Goal: Find specific page/section: Find specific page/section

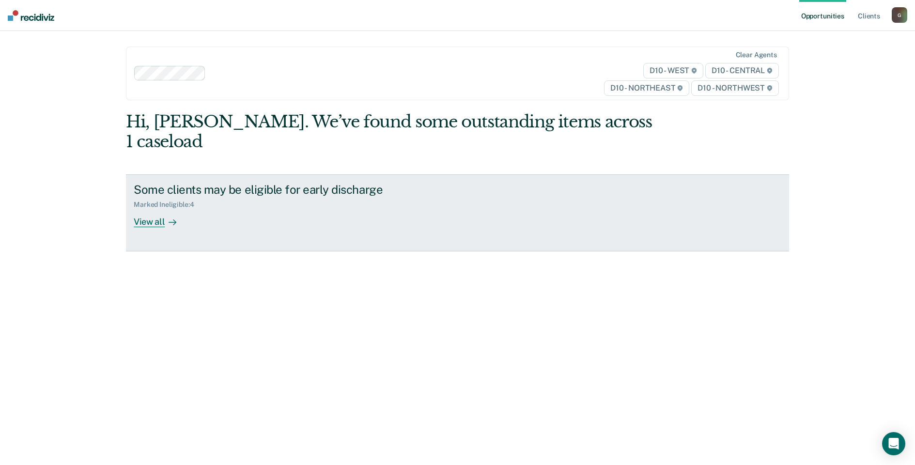
click at [149, 209] on div "View all" at bounding box center [161, 218] width 54 height 19
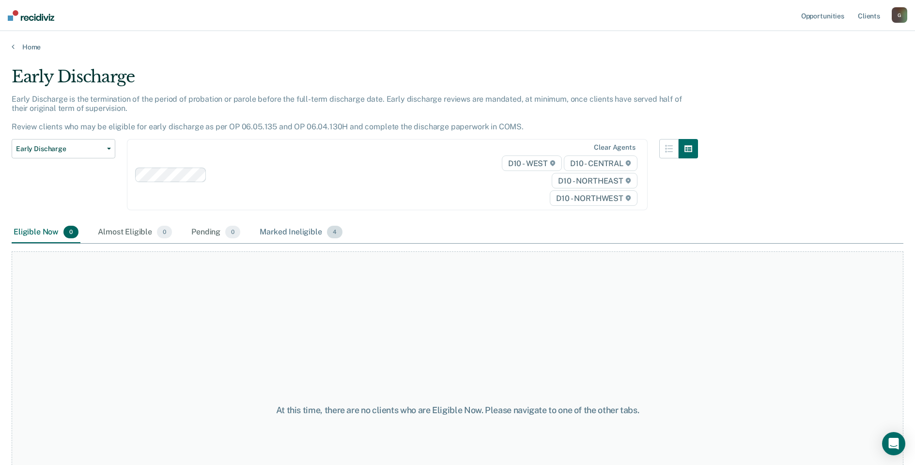
click at [305, 232] on div "Marked Ineligible 4" at bounding box center [301, 232] width 87 height 21
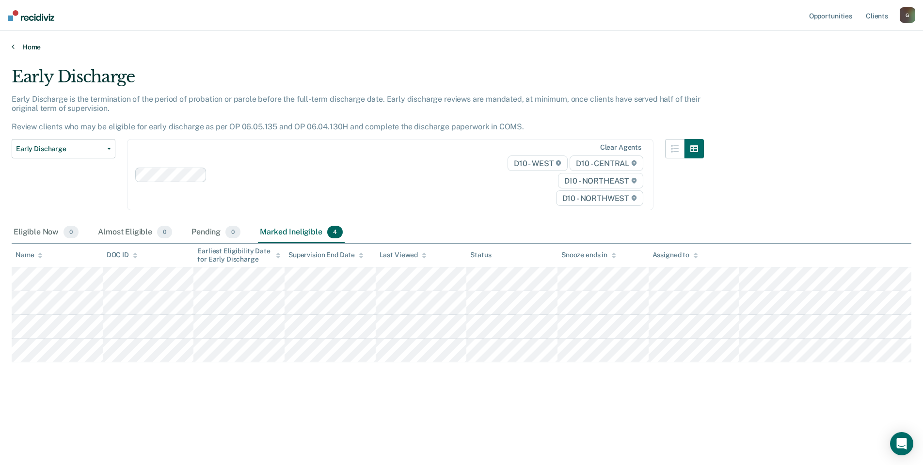
click at [19, 47] on link "Home" at bounding box center [461, 47] width 899 height 9
